Goal: Find specific page/section: Find specific page/section

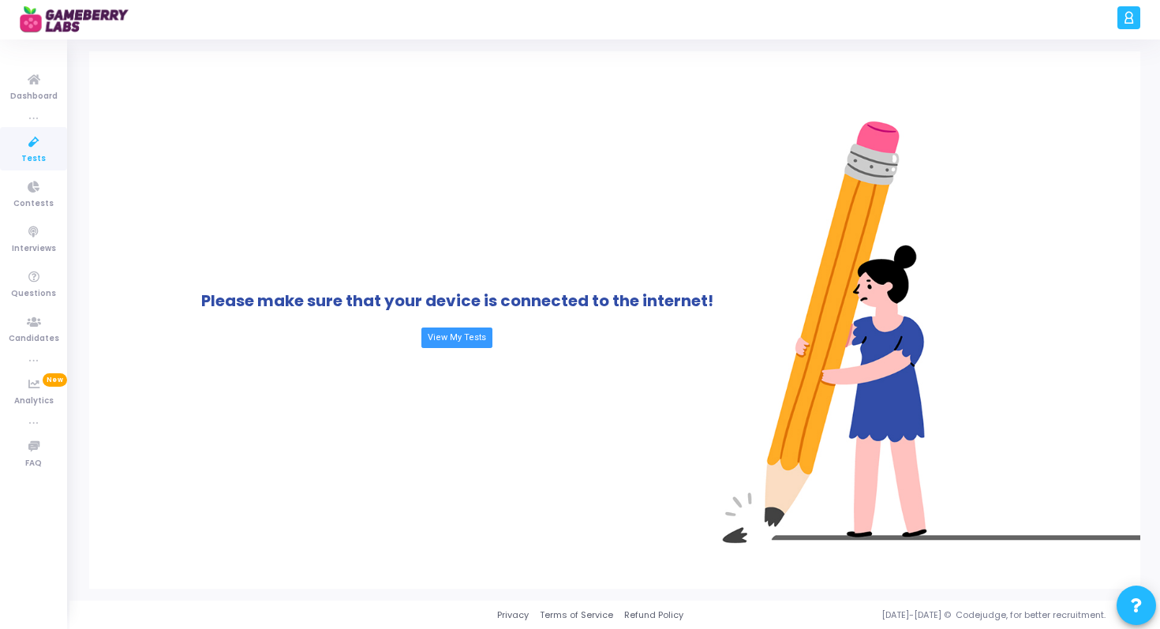
click at [28, 148] on icon at bounding box center [33, 143] width 33 height 20
